Goal: Task Accomplishment & Management: Complete application form

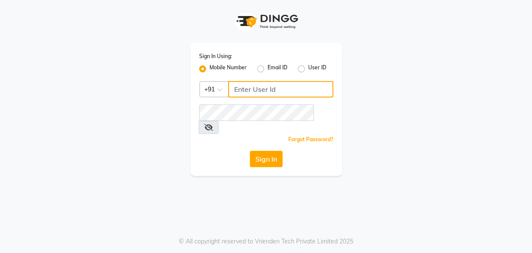
click at [247, 89] on input "Username" at bounding box center [280, 89] width 105 height 16
type input "9324069566"
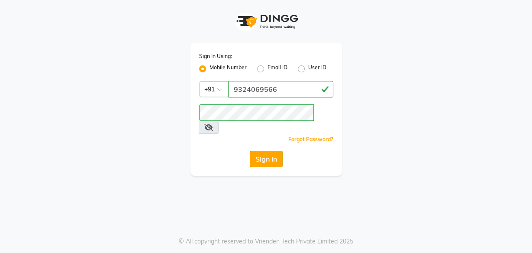
click at [262, 151] on button "Sign In" at bounding box center [266, 159] width 33 height 16
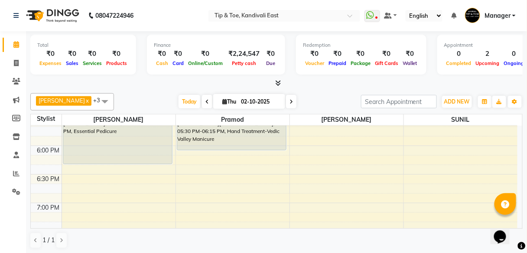
scroll to position [554, 0]
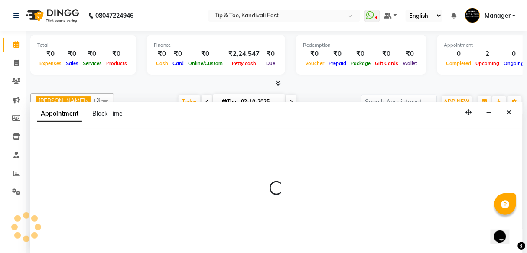
select select "85200"
select select "tentative"
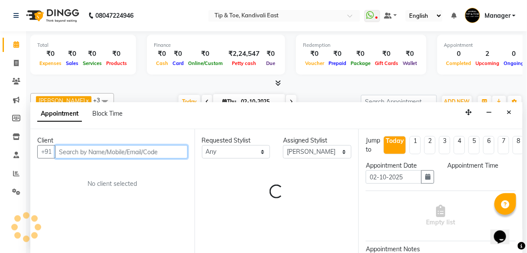
scroll to position [0, 0]
select select "1110"
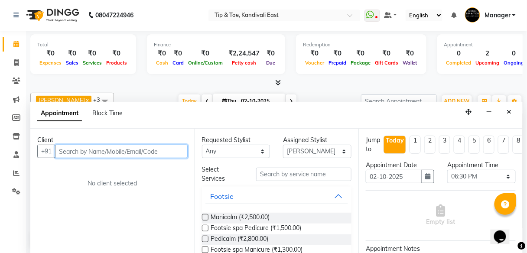
drag, startPoint x: 71, startPoint y: 152, endPoint x: 91, endPoint y: 148, distance: 20.0
click at [73, 152] on input "text" at bounding box center [121, 151] width 133 height 13
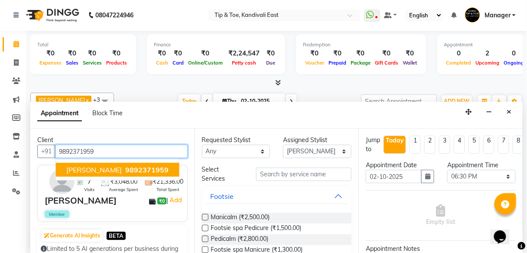
click at [126, 170] on span "9892371959" at bounding box center [147, 169] width 43 height 9
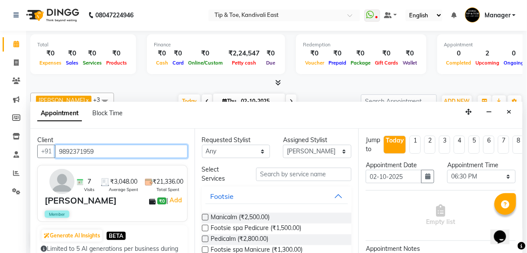
type input "9892371959"
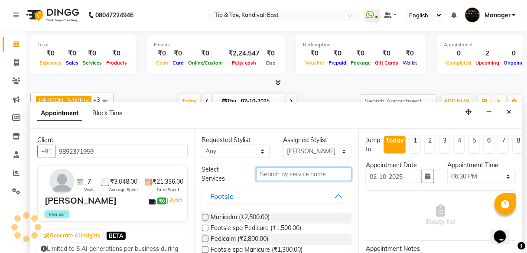
click at [297, 172] on input "text" at bounding box center [303, 174] width 95 height 13
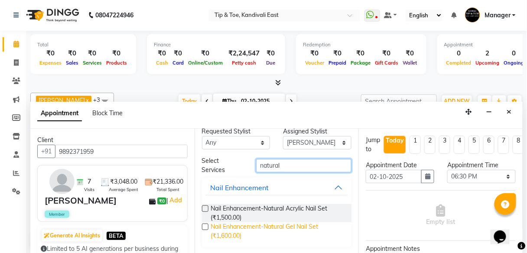
scroll to position [9, 0]
type input "natural"
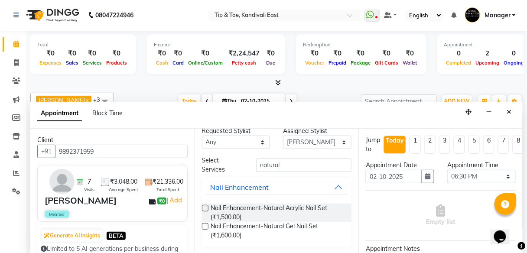
click at [205, 207] on label at bounding box center [205, 208] width 6 height 6
click at [205, 207] on input "checkbox" at bounding box center [205, 209] width 6 height 6
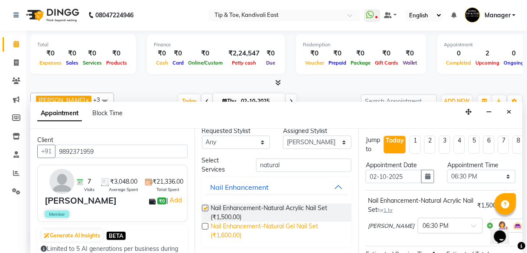
checkbox input "false"
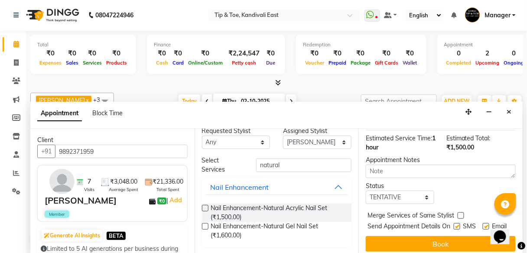
scroll to position [64, 0]
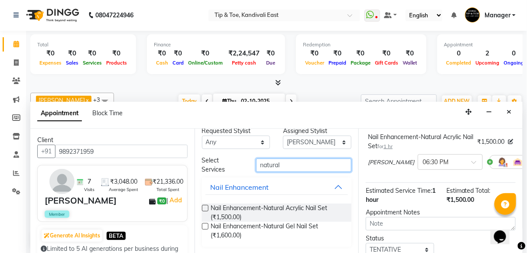
drag, startPoint x: 286, startPoint y: 166, endPoint x: 218, endPoint y: 172, distance: 68.2
click at [231, 165] on div "Select Services natural" at bounding box center [276, 165] width 163 height 18
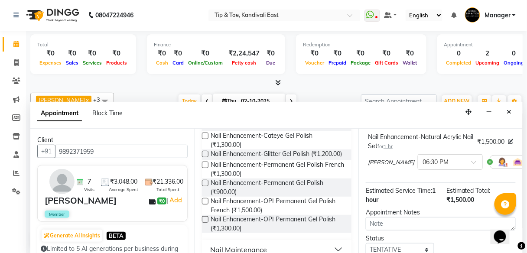
scroll to position [104, 0]
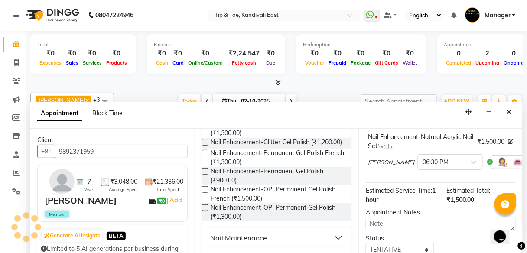
type input "gel polish"
click at [206, 175] on label at bounding box center [205, 171] width 6 height 6
click at [206, 175] on input "checkbox" at bounding box center [205, 172] width 6 height 6
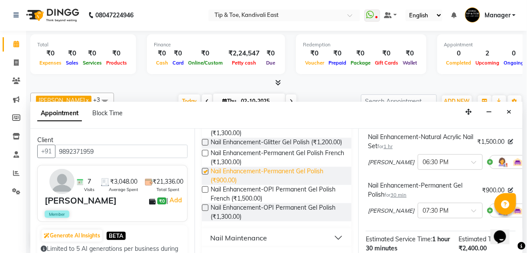
checkbox input "false"
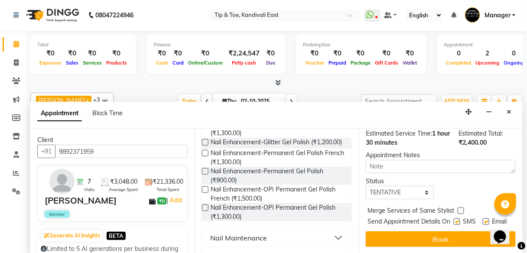
scroll to position [182, 0]
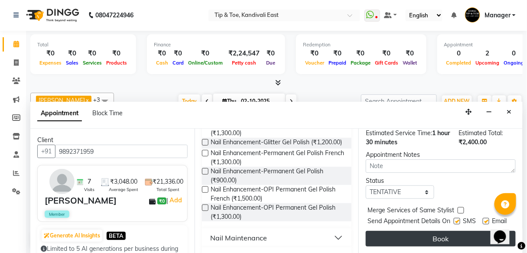
click at [427, 234] on button "Book" at bounding box center [441, 239] width 150 height 16
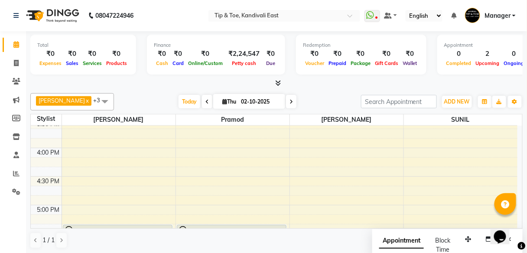
scroll to position [416, 0]
